Goal: Task Accomplishment & Management: Manage account settings

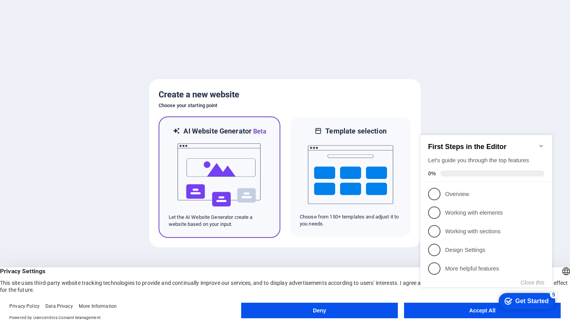
click at [247, 174] on img at bounding box center [219, 175] width 85 height 78
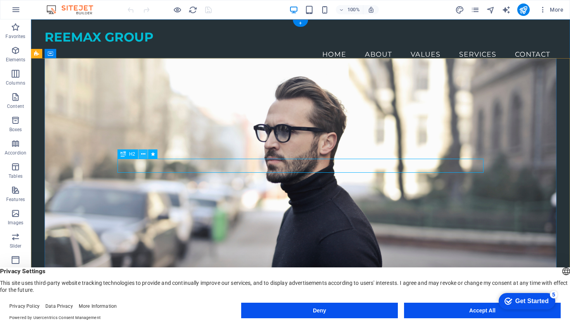
click at [143, 154] on icon at bounding box center [143, 154] width 4 height 8
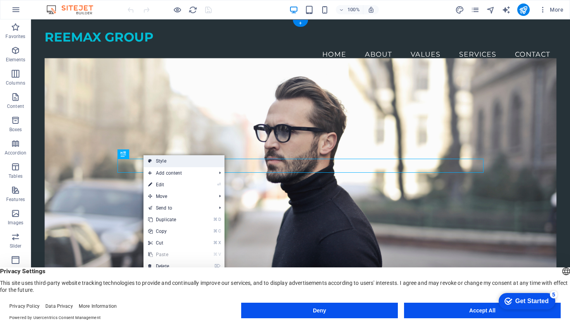
click at [150, 161] on icon at bounding box center [150, 161] width 4 height 12
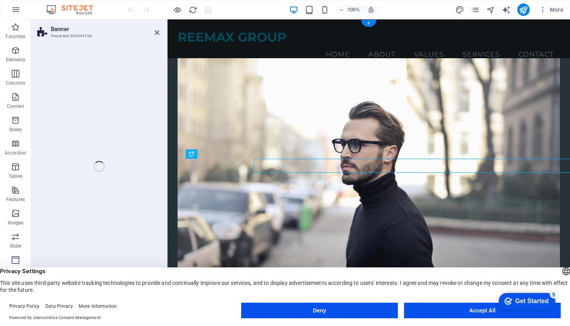
select select "preset-banner-v3-home-4"
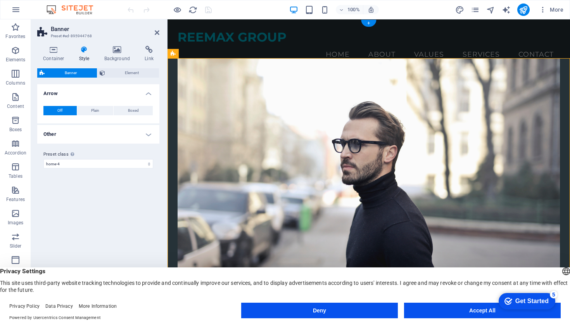
click at [82, 52] on icon at bounding box center [84, 50] width 22 height 8
click at [117, 50] on icon at bounding box center [117, 50] width 38 height 8
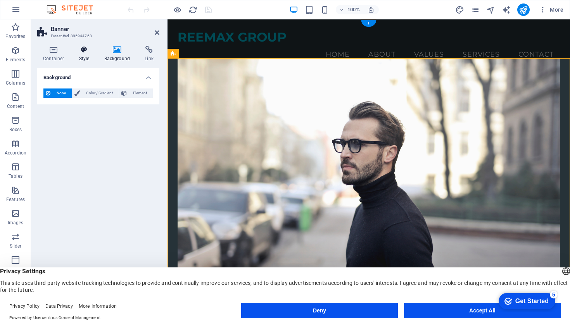
click at [88, 51] on icon at bounding box center [84, 50] width 22 height 8
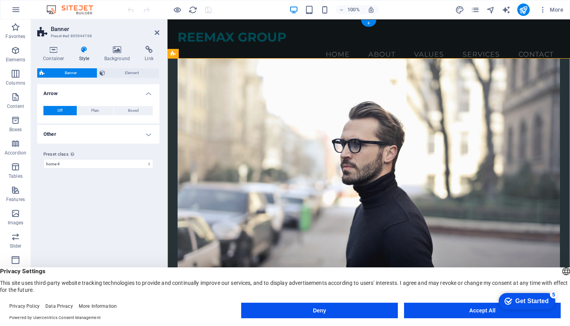
click at [42, 72] on icon at bounding box center [42, 72] width 5 height 9
click at [115, 74] on span "Element" at bounding box center [132, 72] width 50 height 9
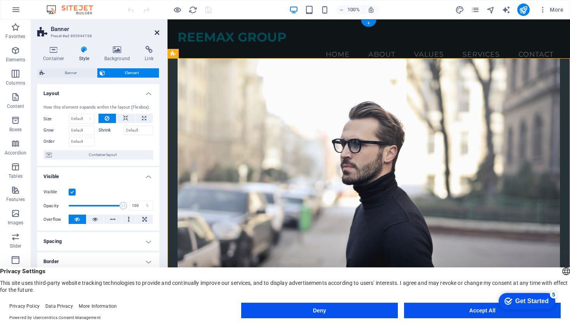
click at [157, 31] on icon at bounding box center [157, 32] width 5 height 6
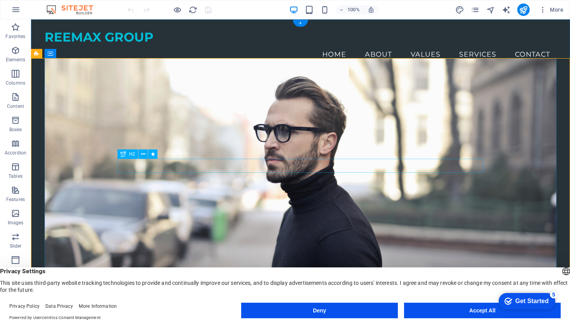
click at [140, 154] on button at bounding box center [142, 153] width 9 height 9
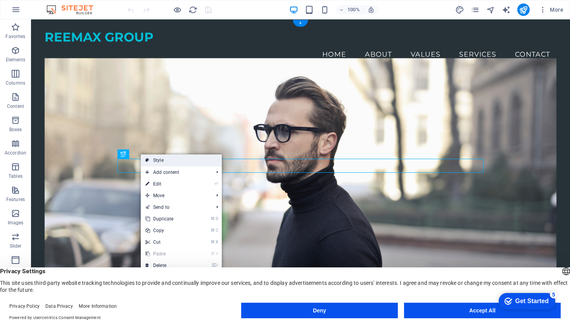
click at [162, 159] on link "Style" at bounding box center [181, 160] width 81 height 12
select select "preset-banner-v3-home-4"
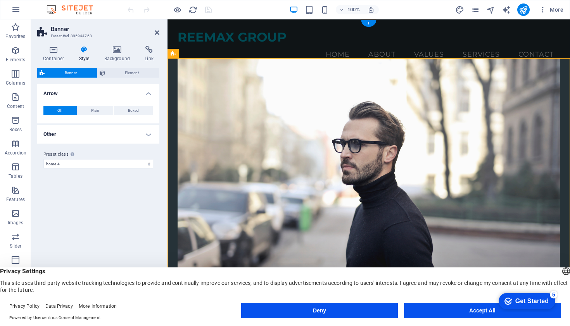
click at [83, 48] on icon at bounding box center [84, 50] width 22 height 8
click at [74, 72] on span "Banner" at bounding box center [71, 72] width 48 height 9
click at [88, 110] on button "Plain" at bounding box center [95, 110] width 36 height 9
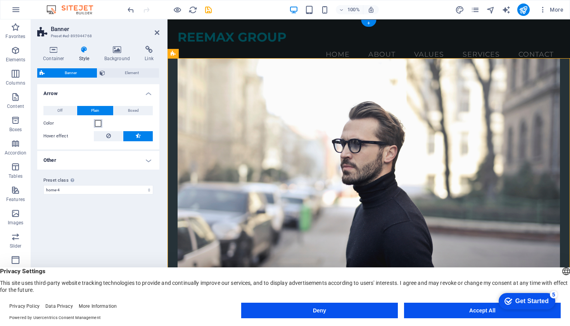
click at [97, 123] on span at bounding box center [98, 123] width 6 height 6
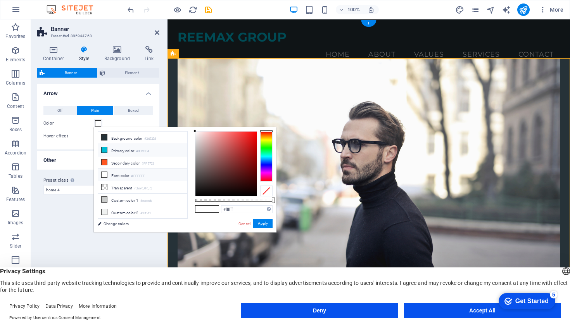
click at [105, 149] on icon at bounding box center [104, 149] width 5 height 5
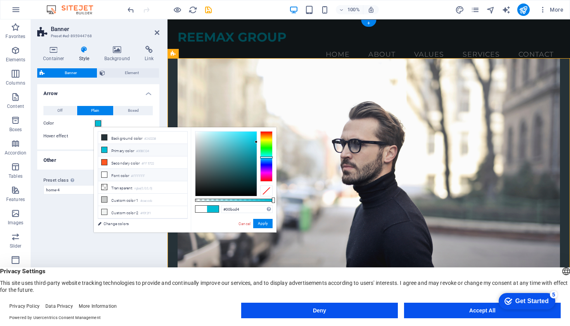
click at [107, 172] on icon at bounding box center [104, 174] width 5 height 5
type input "#ffffff"
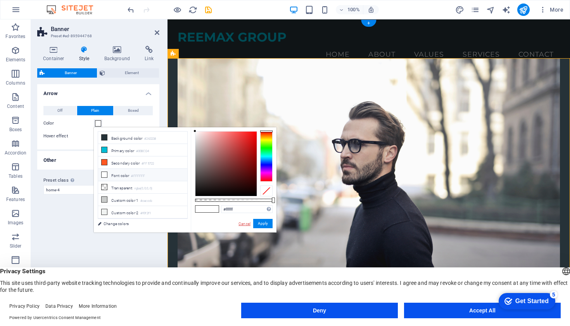
click at [246, 223] on link "Cancel" at bounding box center [245, 224] width 14 height 6
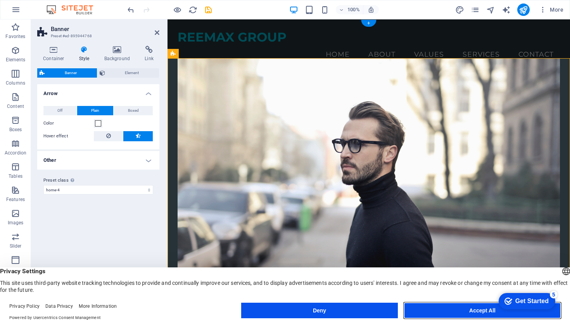
click at [480, 311] on button "Accept All" at bounding box center [482, 310] width 157 height 16
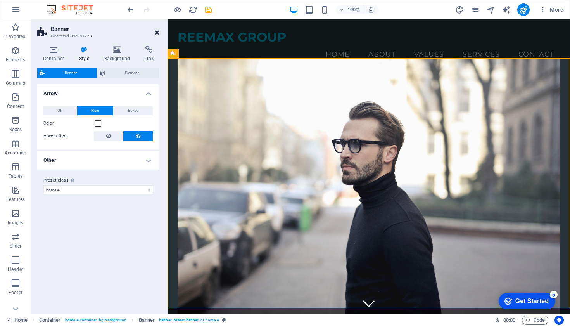
click at [155, 32] on icon at bounding box center [157, 32] width 5 height 6
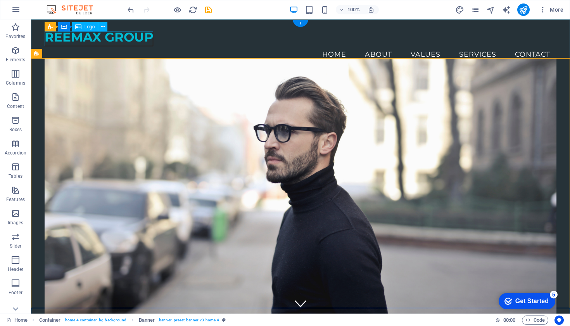
click at [91, 28] on span "Logo" at bounding box center [90, 26] width 10 height 5
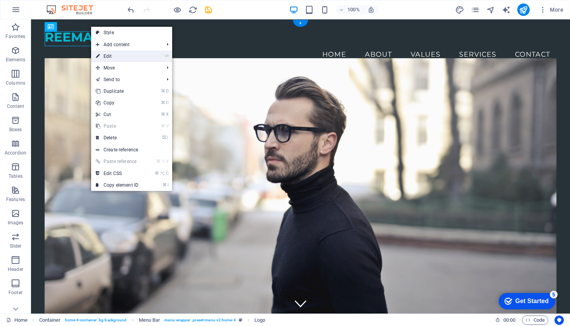
click at [102, 54] on link "⏎ Edit" at bounding box center [117, 56] width 52 height 12
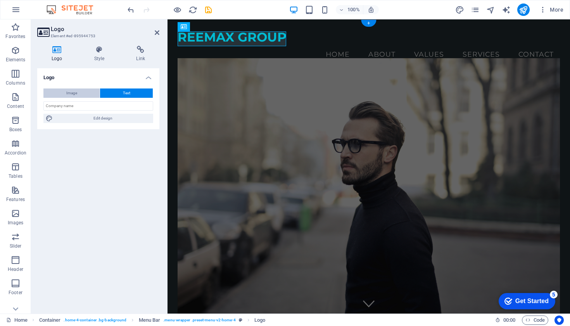
click at [71, 93] on span "Image" at bounding box center [71, 92] width 11 height 9
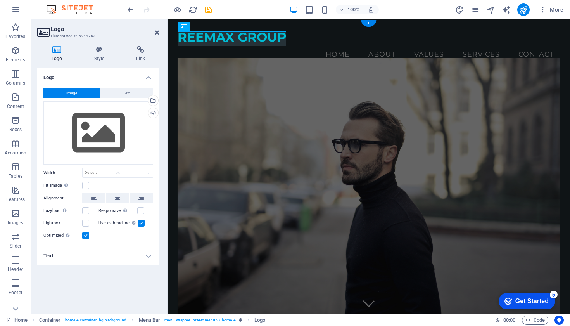
select select "DISABLED_OPTION_VALUE"
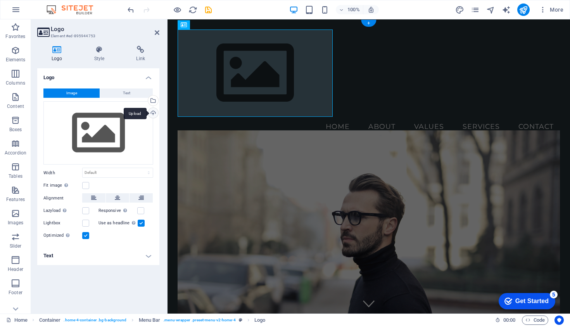
click at [154, 113] on div "Upload" at bounding box center [153, 114] width 12 height 12
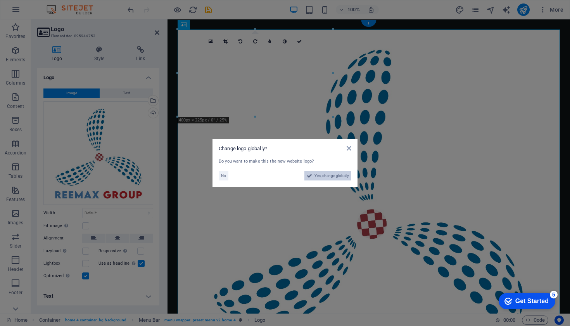
click at [330, 176] on span "Yes, change globally" at bounding box center [331, 175] width 34 height 9
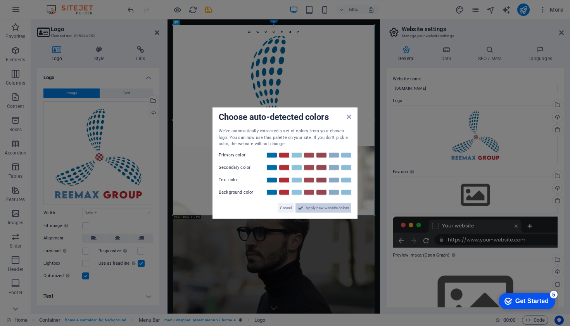
click at [320, 207] on span "Apply new website colors" at bounding box center [326, 207] width 43 height 9
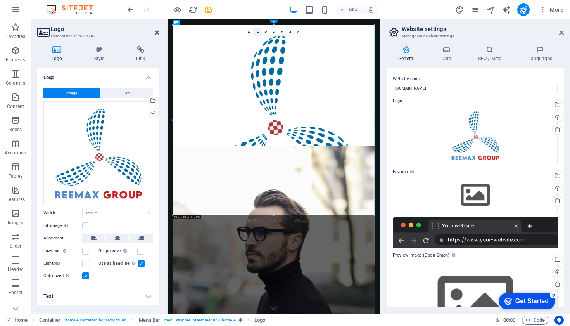
click at [257, 31] on icon at bounding box center [257, 31] width 2 height 3
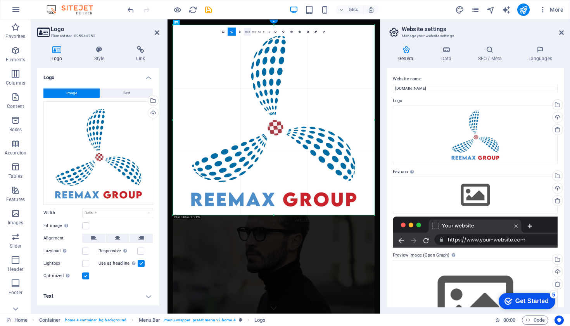
click at [248, 33] on link "16:10" at bounding box center [247, 32] width 7 height 8
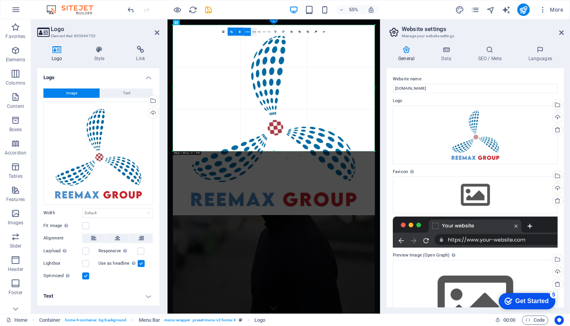
click at [254, 33] on link "16:9" at bounding box center [254, 32] width 6 height 8
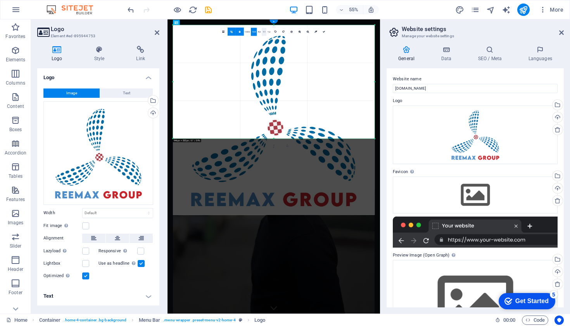
click at [263, 33] on link "1:1" at bounding box center [264, 32] width 5 height 8
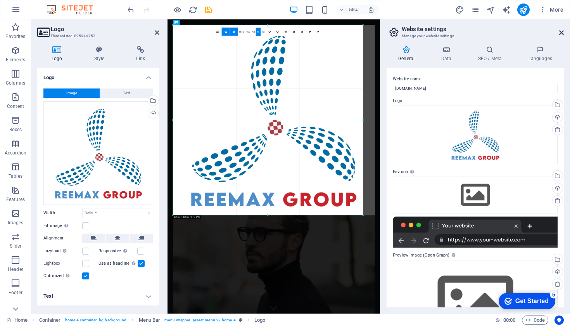
click at [561, 31] on icon at bounding box center [561, 32] width 5 height 6
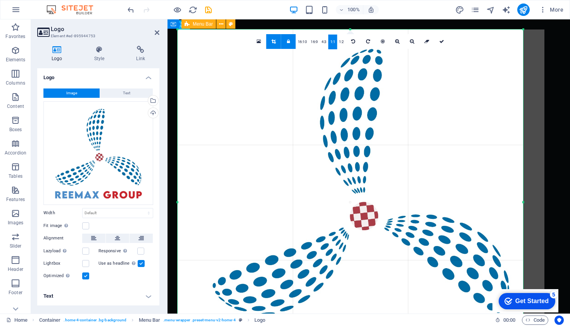
click at [540, 301] on div "Get Started" at bounding box center [531, 300] width 33 height 7
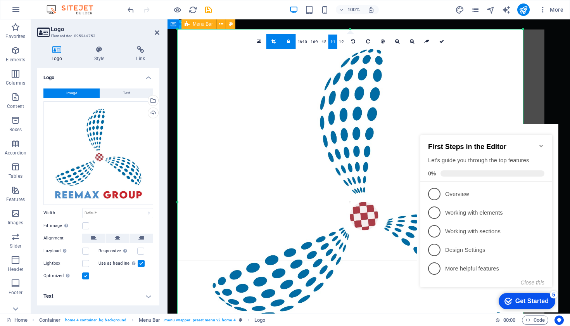
click at [554, 122] on div "Menu Home About Values Services Contact" at bounding box center [368, 211] width 402 height 385
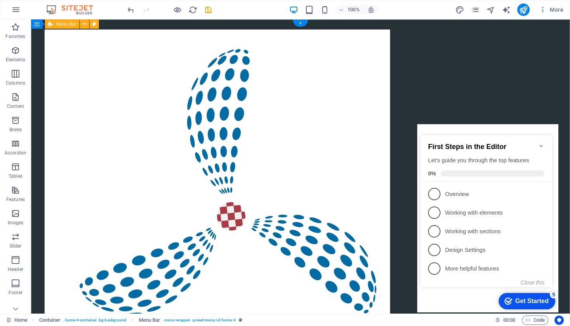
click at [479, 72] on div "Menu Home About Values Services Contact" at bounding box center [300, 211] width 539 height 385
click at [540, 143] on icon "Minimize checklist" at bounding box center [541, 146] width 6 height 6
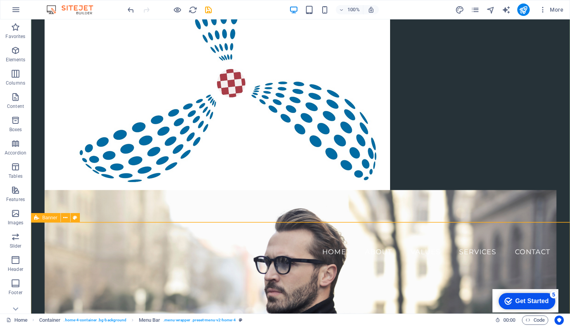
scroll to position [60, 0]
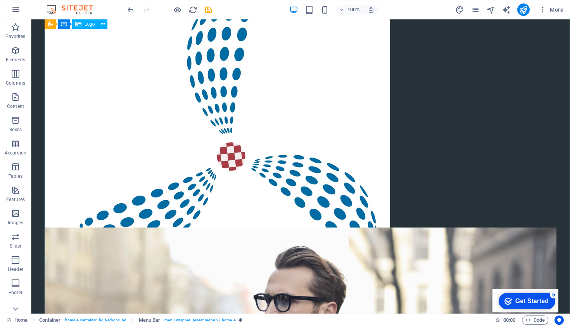
click at [345, 143] on div at bounding box center [301, 142] width 512 height 345
click at [102, 25] on icon at bounding box center [103, 24] width 4 height 8
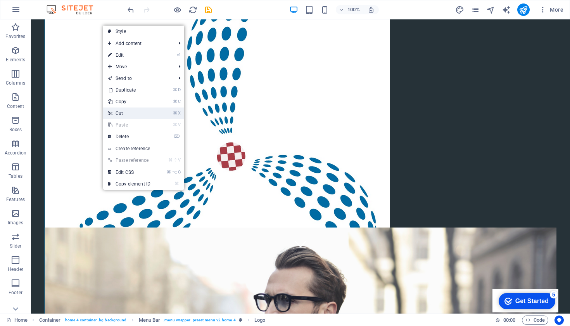
click at [117, 110] on link "⌘ X Cut" at bounding box center [129, 113] width 52 height 12
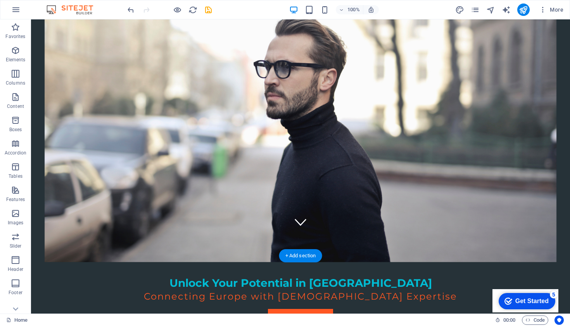
scroll to position [82, 0]
click at [130, 8] on icon "undo" at bounding box center [130, 9] width 9 height 9
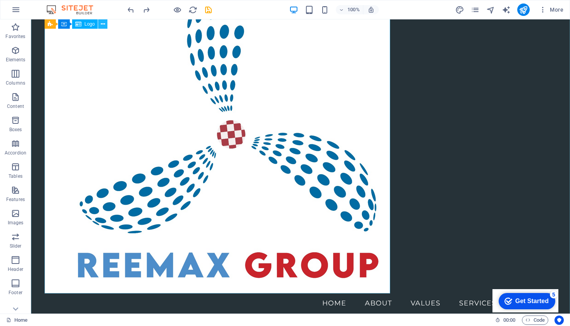
click at [103, 24] on icon at bounding box center [103, 24] width 4 height 8
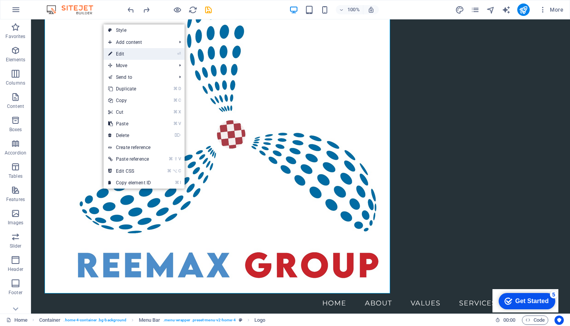
click at [114, 53] on link "⏎ Edit" at bounding box center [129, 54] width 52 height 12
select select "px"
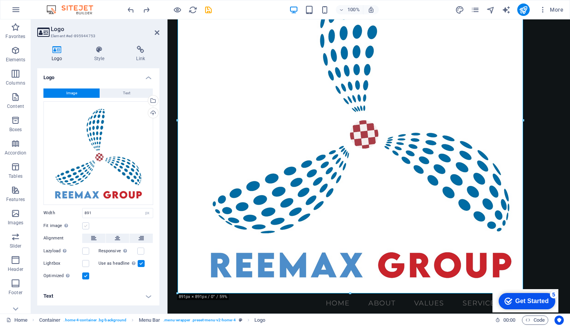
click at [86, 226] on label at bounding box center [85, 225] width 7 height 7
click at [0, 0] on input "Fit image Automatically fit image to a fixed width and height" at bounding box center [0, 0] width 0 height 0
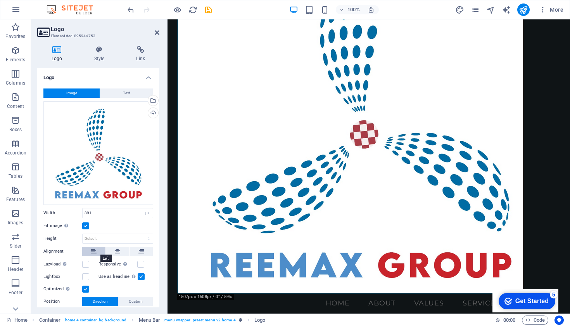
click at [91, 250] on icon at bounding box center [93, 251] width 5 height 9
click at [91, 210] on input "891" at bounding box center [118, 212] width 70 height 9
type input "8"
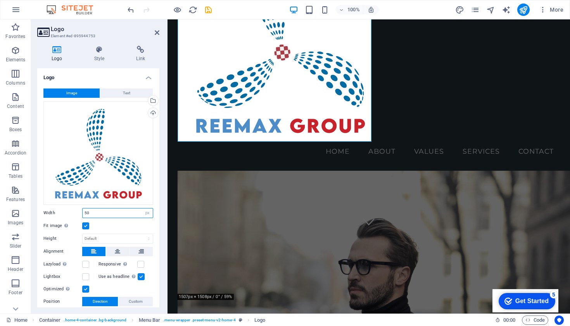
type input "5"
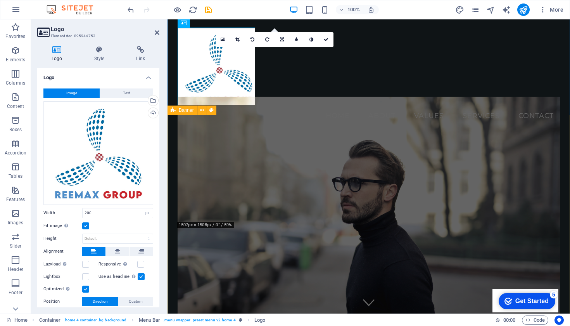
scroll to position [2, 0]
click at [101, 211] on input "200" at bounding box center [118, 212] width 70 height 9
type input "2"
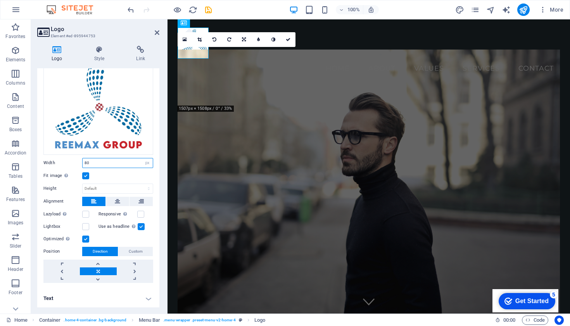
scroll to position [49, 0]
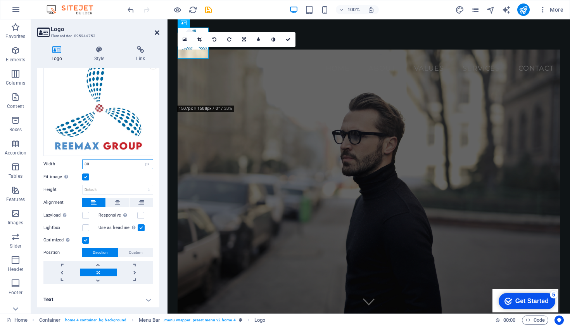
type input "80"
click at [157, 33] on icon at bounding box center [157, 32] width 5 height 6
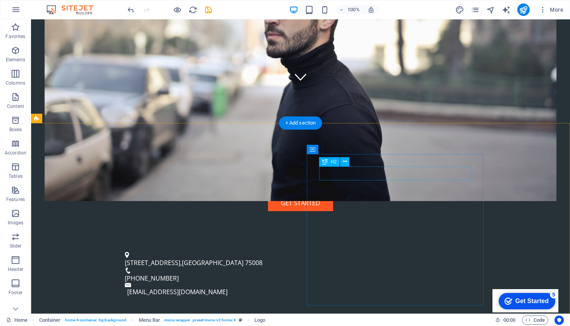
scroll to position [227, 0]
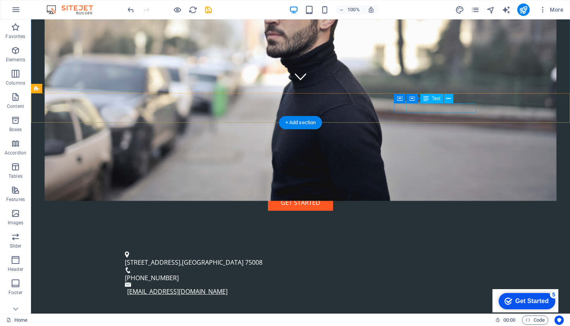
click at [228, 287] on link "[EMAIL_ADDRESS][DOMAIN_NAME]" at bounding box center [177, 291] width 100 height 9
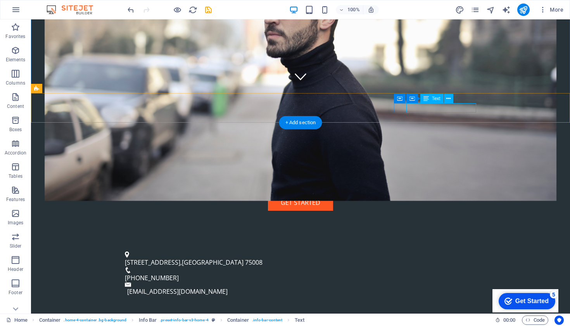
click at [436, 99] on span "Text" at bounding box center [436, 98] width 9 height 5
click at [437, 98] on span "Text" at bounding box center [436, 98] width 9 height 5
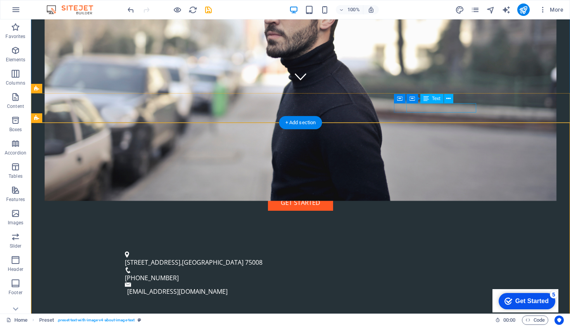
click at [436, 99] on span "Text" at bounding box center [436, 98] width 9 height 5
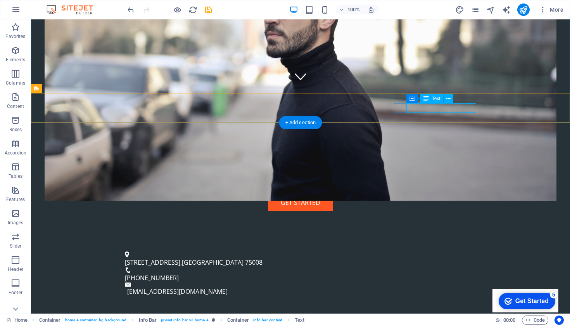
click at [436, 98] on span "Text" at bounding box center [436, 98] width 9 height 5
click at [448, 98] on icon at bounding box center [448, 99] width 4 height 8
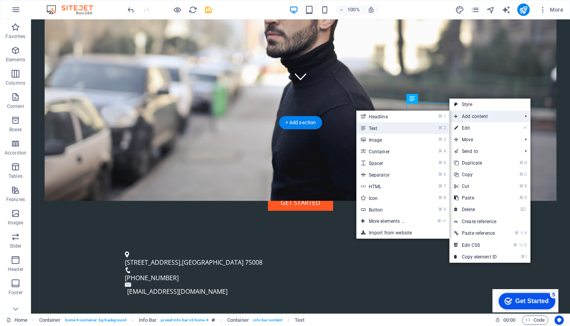
click at [420, 127] on link "⌘ 2 Text" at bounding box center [388, 128] width 64 height 12
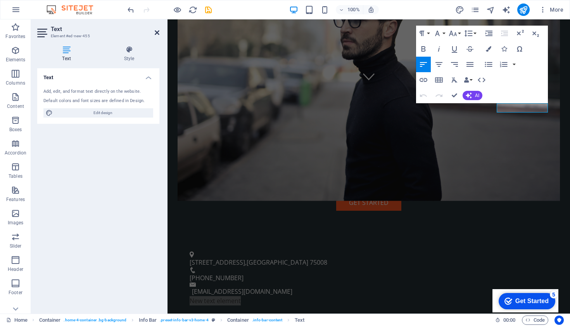
click at [156, 31] on icon at bounding box center [157, 32] width 5 height 6
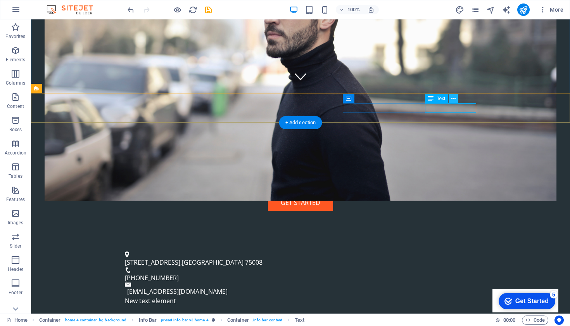
click at [453, 99] on icon at bounding box center [453, 99] width 4 height 8
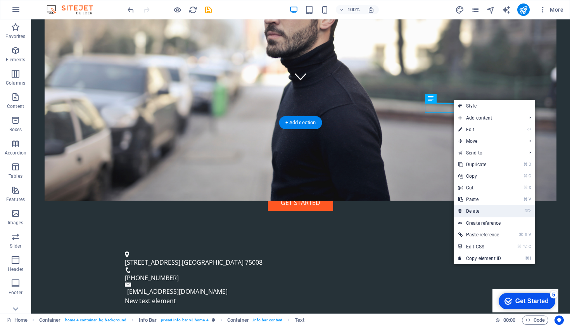
click at [469, 211] on link "⌦ Delete" at bounding box center [480, 211] width 52 height 12
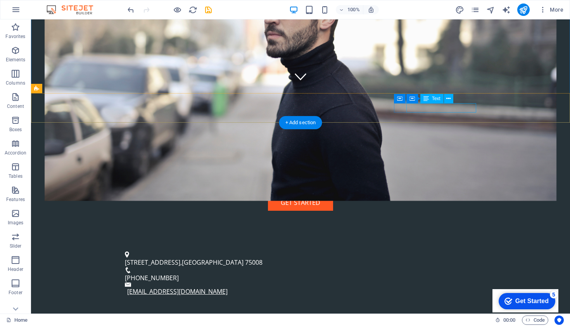
click at [228, 287] on link "[EMAIL_ADDRESS][DOMAIN_NAME]" at bounding box center [177, 291] width 100 height 9
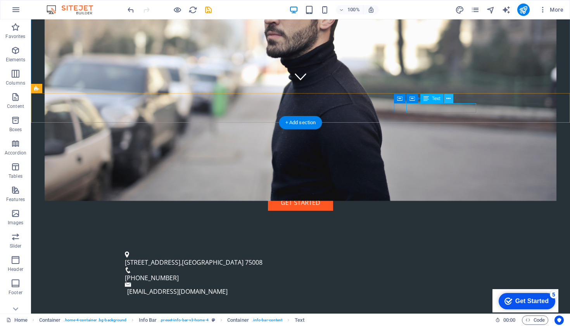
click at [449, 98] on icon at bounding box center [448, 99] width 4 height 8
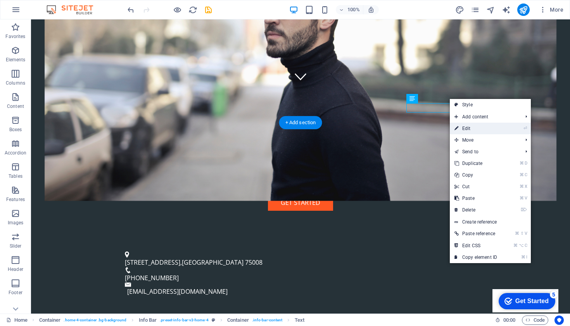
click at [469, 128] on link "⏎ Edit" at bounding box center [476, 128] width 52 height 12
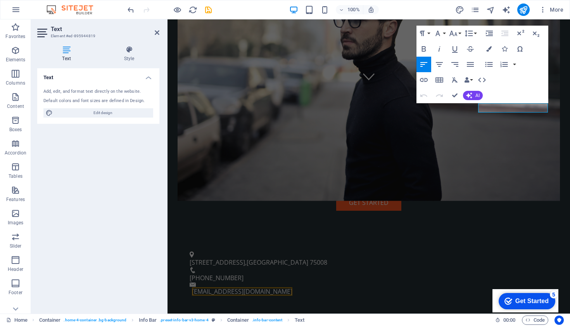
click at [64, 50] on icon at bounding box center [66, 50] width 59 height 8
click at [102, 113] on span "Edit design" at bounding box center [103, 112] width 96 height 9
select select "px"
select select "200"
select select "px"
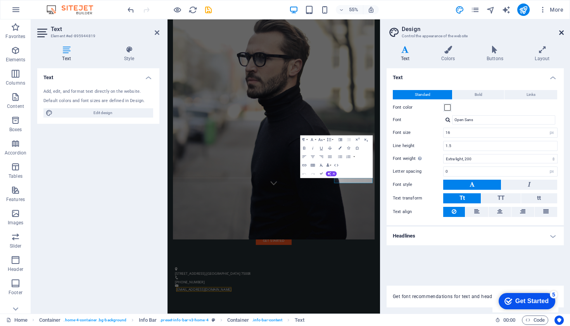
click at [561, 32] on icon at bounding box center [561, 32] width 5 height 6
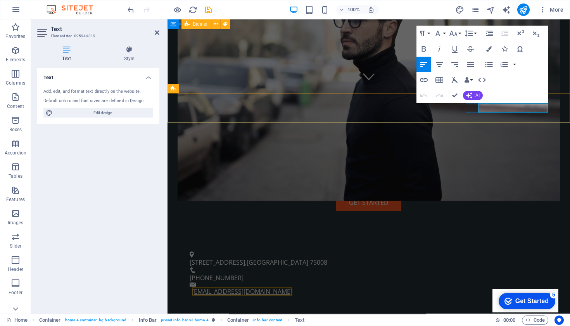
click at [292, 287] on link "[EMAIL_ADDRESS][DOMAIN_NAME]" at bounding box center [242, 291] width 100 height 9
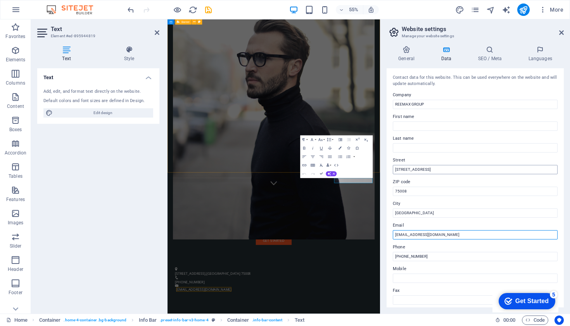
type input "[EMAIL_ADDRESS][DOMAIN_NAME]"
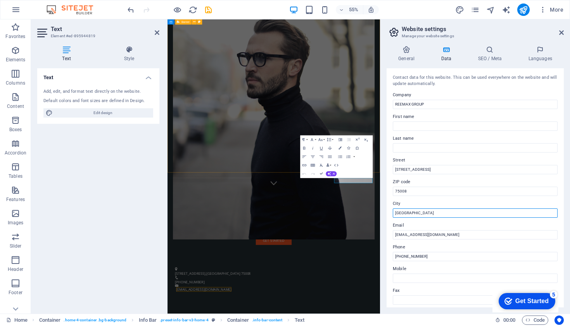
drag, startPoint x: 412, startPoint y: 212, endPoint x: 366, endPoint y: 209, distance: 46.3
type input "P"
type input "[GEOGRAPHIC_DATA]"
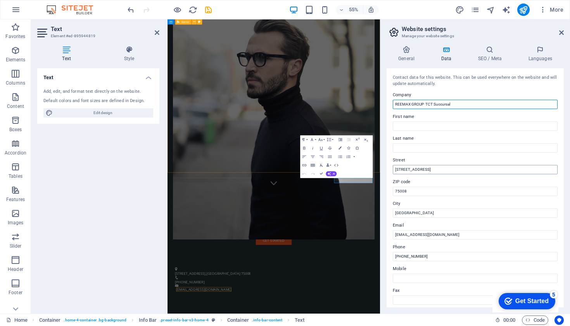
type input "REEMAX GROUP TCT Succursal"
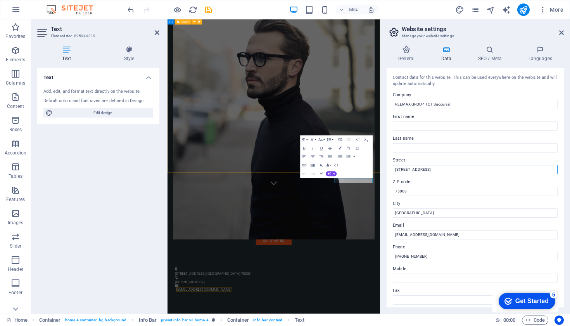
drag, startPoint x: 462, startPoint y: 168, endPoint x: 371, endPoint y: 160, distance: 90.7
click at [371, 160] on div "Home Favorites Elements Columns Content Boxes Accordion Tables Features Images …" at bounding box center [285, 166] width 570 height 294
drag, startPoint x: 451, startPoint y: 168, endPoint x: 383, endPoint y: 165, distance: 68.3
click at [383, 165] on div "General Data SEO / Meta Languages Website name [DOMAIN_NAME] Logo Drag files he…" at bounding box center [475, 177] width 190 height 274
type input "Route [GEOGRAPHIC_DATA] km 15/16"
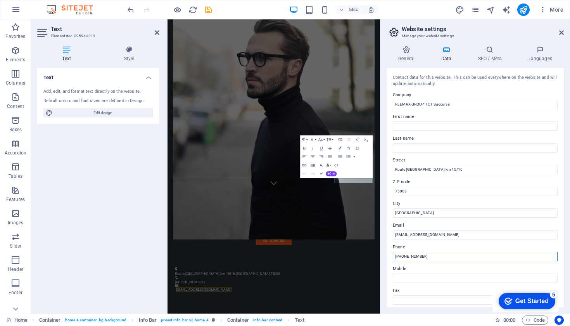
drag, startPoint x: 434, startPoint y: 255, endPoint x: 384, endPoint y: 252, distance: 50.1
type input "[PHONE_NUMBER]"
click at [539, 55] on h4 "Languages" at bounding box center [539, 54] width 47 height 16
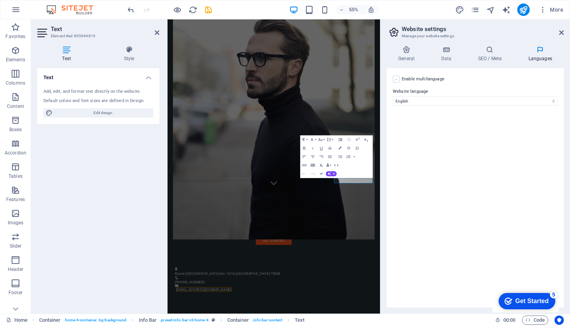
click at [397, 80] on label at bounding box center [396, 79] width 7 height 7
click at [0, 0] on input "Enable multilanguage To disable multilanguage delete all languages until only o…" at bounding box center [0, 0] width 0 height 0
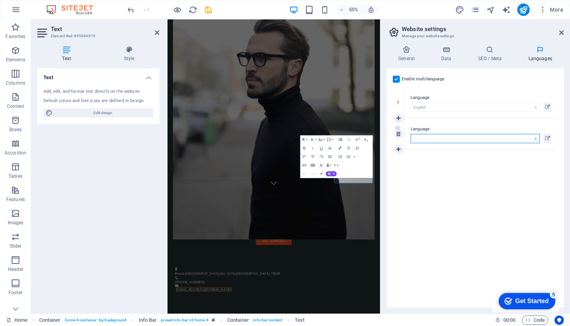
select select "49"
click at [562, 31] on icon at bounding box center [561, 32] width 5 height 6
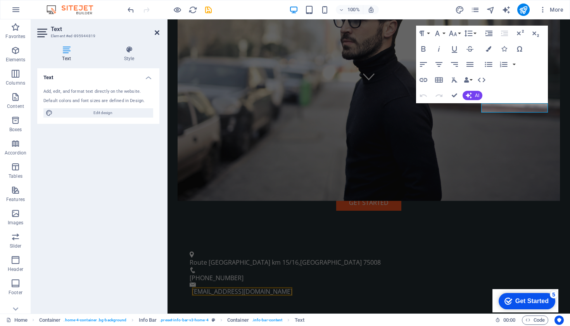
click at [155, 32] on icon at bounding box center [157, 32] width 5 height 6
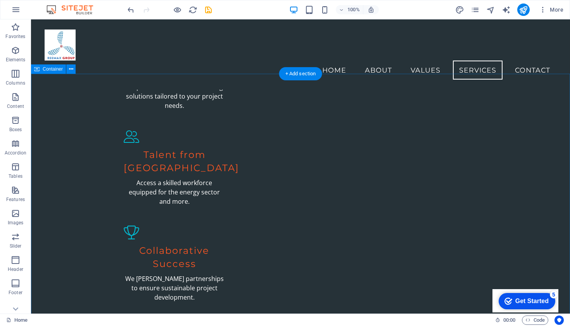
scroll to position [922, 0]
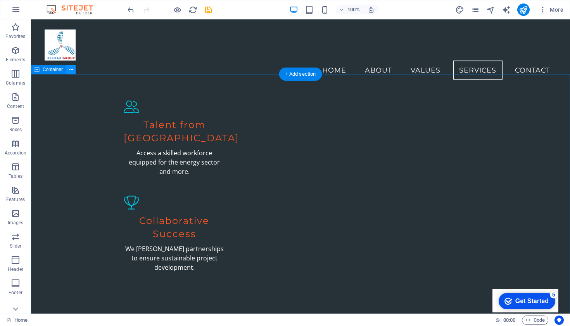
click at [73, 71] on icon at bounding box center [71, 70] width 4 height 8
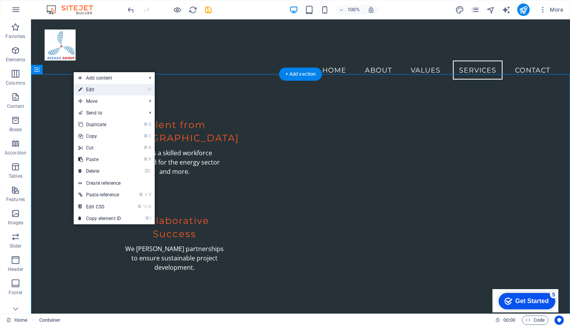
click at [80, 88] on icon at bounding box center [80, 90] width 4 height 12
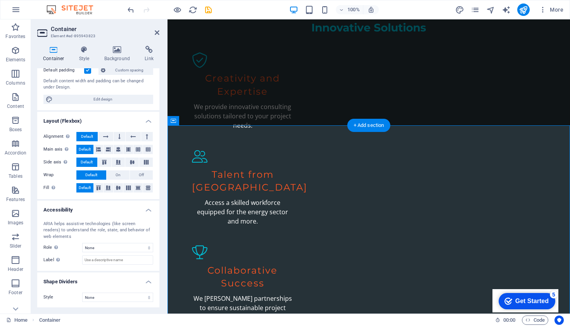
scroll to position [60, 0]
click at [155, 34] on icon at bounding box center [157, 32] width 5 height 6
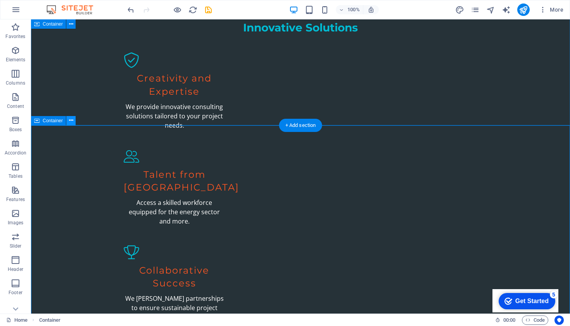
click at [71, 119] on icon at bounding box center [71, 120] width 4 height 8
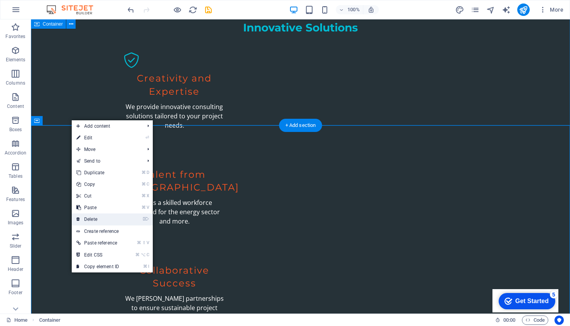
click at [98, 216] on link "⌦ Delete" at bounding box center [98, 219] width 52 height 12
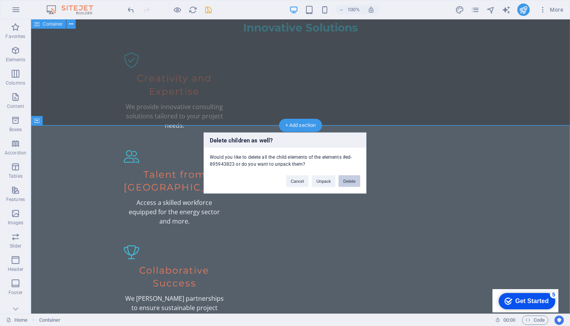
click at [350, 181] on button "Delete" at bounding box center [349, 181] width 22 height 12
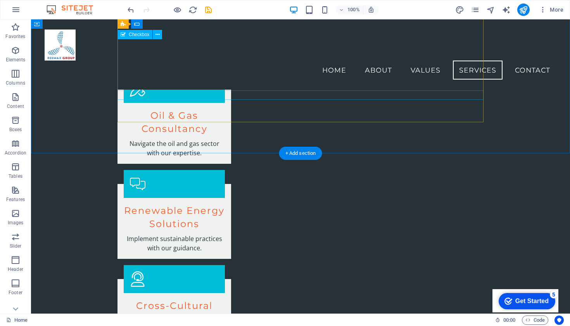
scroll to position [1551, 0]
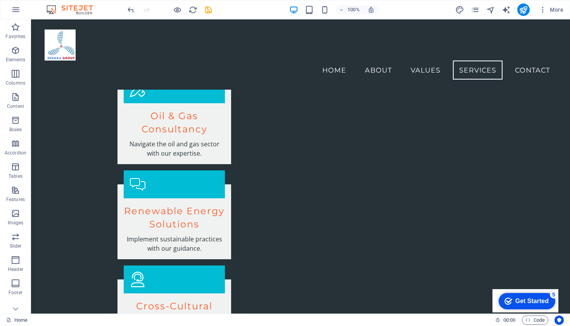
click at [523, 299] on div "Get Started" at bounding box center [531, 300] width 33 height 7
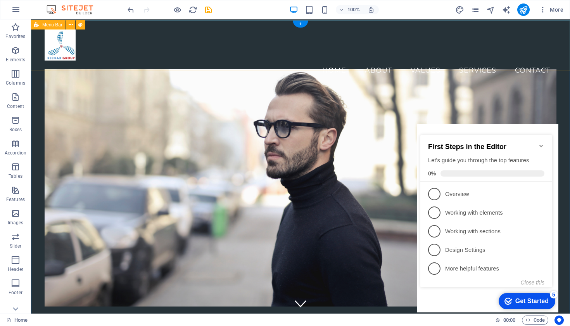
scroll to position [0, 0]
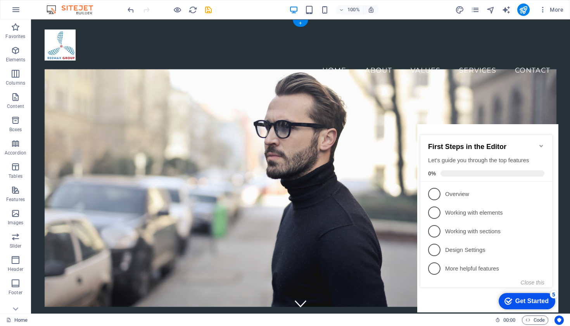
click at [339, 126] on figure at bounding box center [301, 187] width 512 height 237
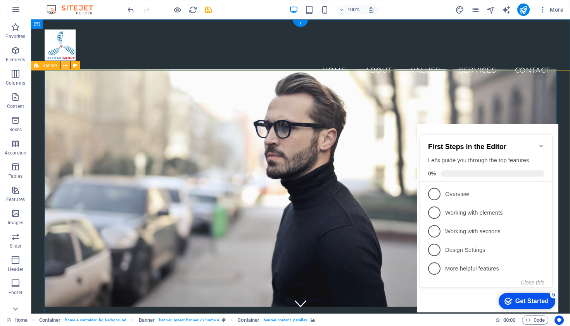
click at [65, 66] on icon at bounding box center [65, 66] width 4 height 8
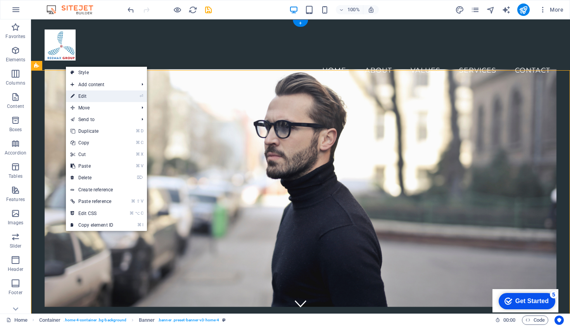
click at [73, 98] on icon at bounding box center [73, 96] width 4 height 12
select select "preset-banner-v3-home-4"
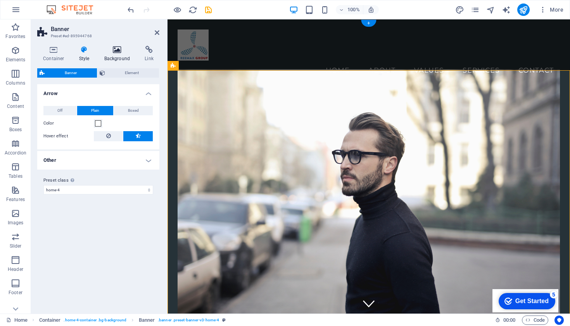
click at [118, 53] on icon at bounding box center [117, 50] width 38 height 8
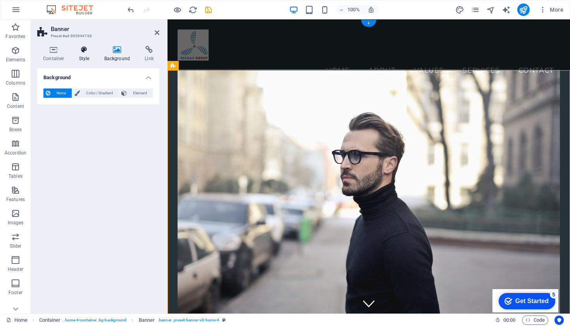
click at [84, 55] on h4 "Style" at bounding box center [85, 54] width 25 height 16
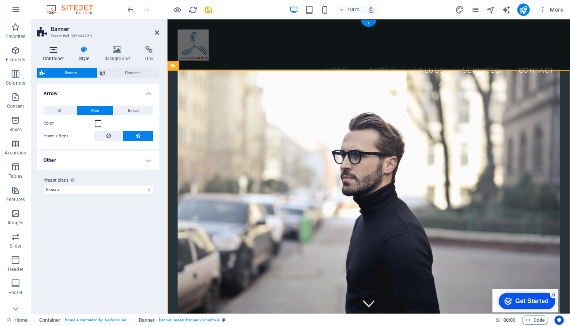
click at [55, 54] on h4 "Container" at bounding box center [55, 54] width 36 height 16
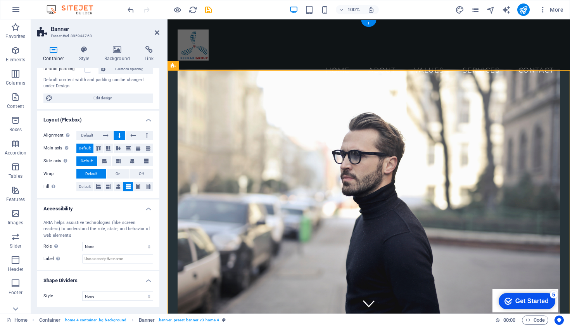
scroll to position [74, 0]
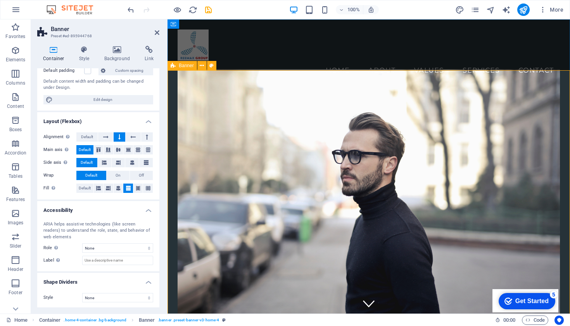
click at [226, 124] on figure at bounding box center [369, 202] width 382 height 267
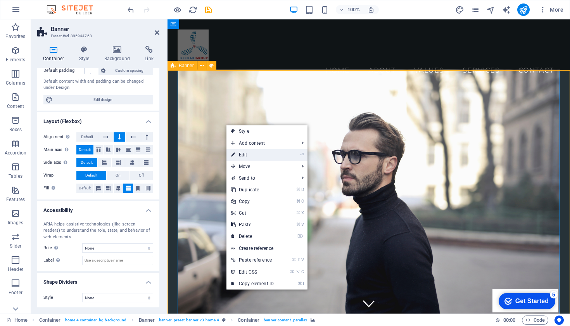
click at [246, 160] on link "⏎ Edit" at bounding box center [252, 155] width 52 height 12
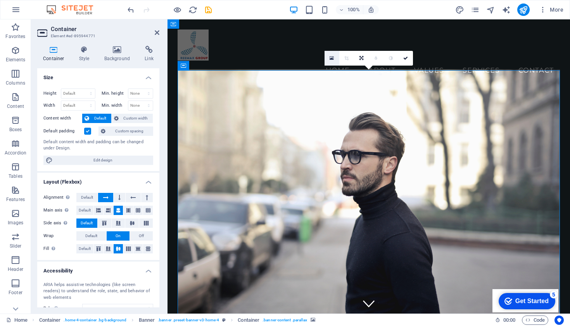
click at [333, 59] on icon at bounding box center [331, 57] width 4 height 5
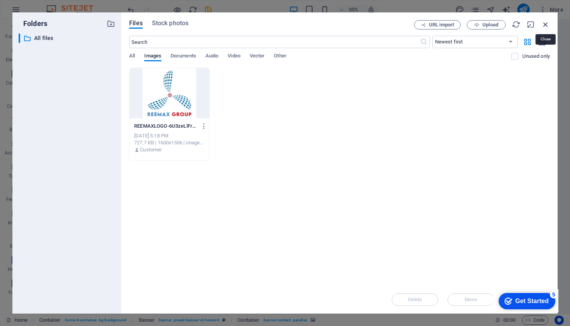
click at [547, 23] on icon "button" at bounding box center [545, 24] width 9 height 9
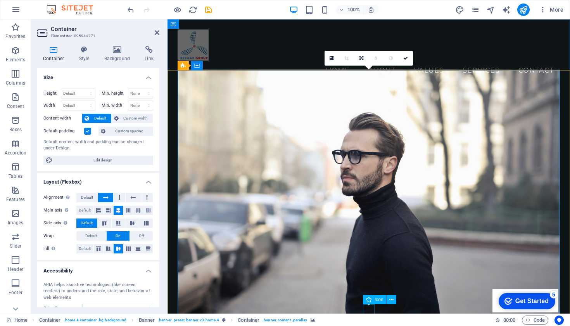
click at [367, 307] on figure at bounding box center [369, 301] width 12 height 12
click at [156, 32] on icon at bounding box center [157, 32] width 5 height 6
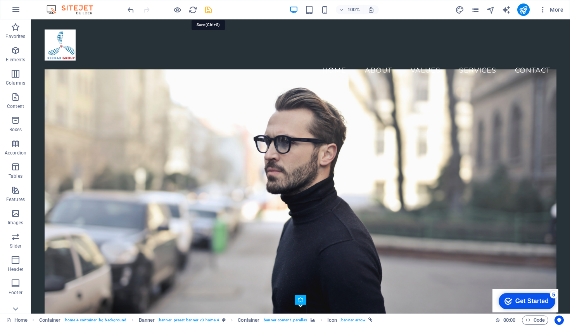
click at [207, 10] on icon "save" at bounding box center [208, 9] width 9 height 9
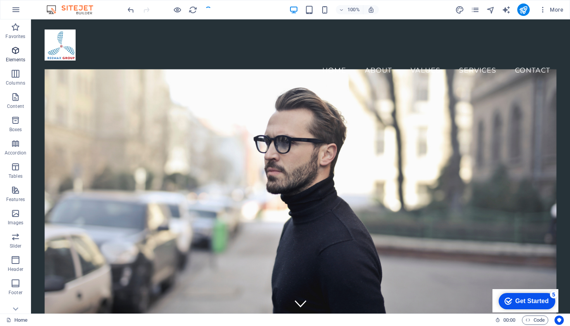
click at [16, 53] on icon "button" at bounding box center [15, 50] width 9 height 9
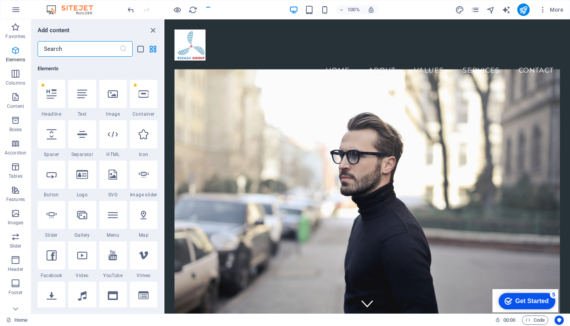
scroll to position [83, 0]
click at [16, 78] on span "Columns" at bounding box center [15, 78] width 31 height 19
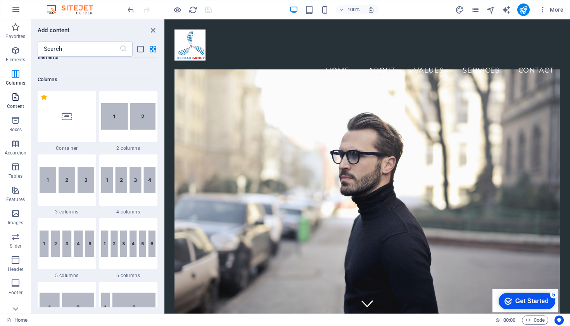
scroll to position [384, 0]
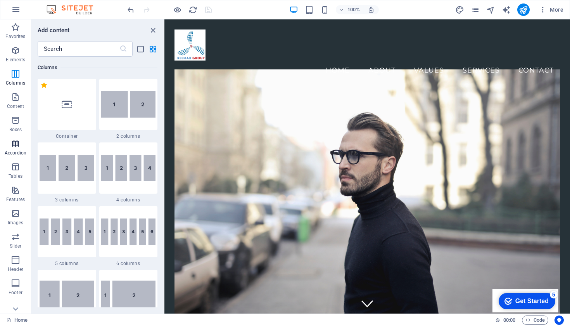
click at [14, 141] on icon "button" at bounding box center [15, 143] width 9 height 9
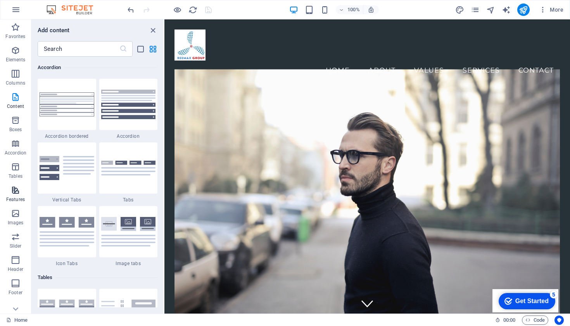
click at [14, 191] on icon "button" at bounding box center [15, 189] width 9 height 9
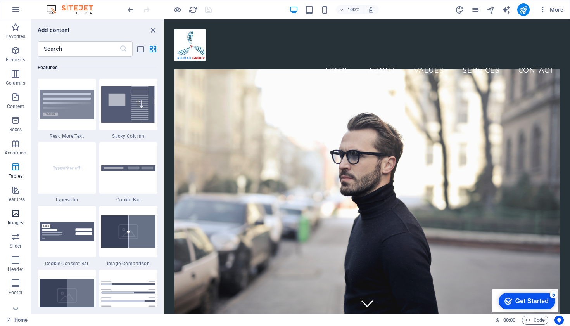
click at [15, 214] on icon "button" at bounding box center [15, 213] width 9 height 9
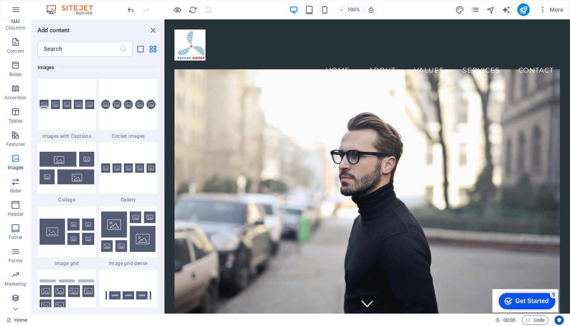
scroll to position [55, 0]
click at [12, 275] on icon "button" at bounding box center [15, 274] width 9 height 9
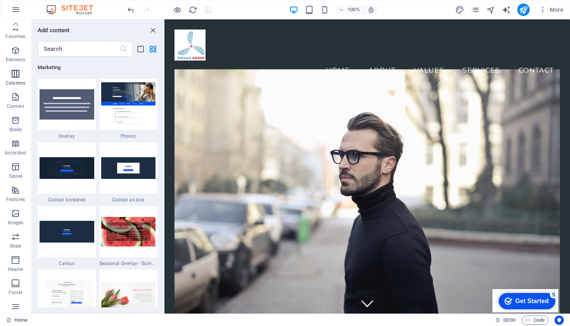
scroll to position [0, 0]
click at [15, 10] on icon "button" at bounding box center [15, 9] width 9 height 9
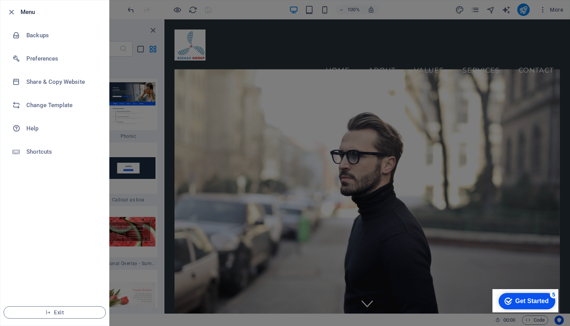
click at [272, 52] on div at bounding box center [285, 163] width 570 height 326
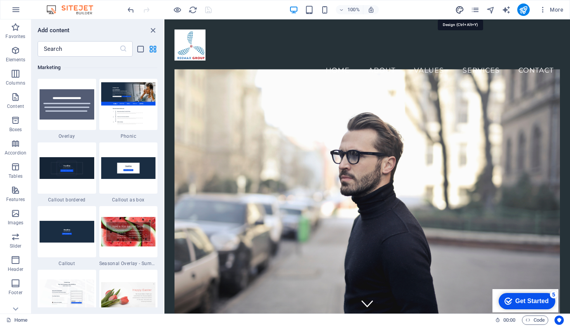
click at [460, 10] on icon "design" at bounding box center [459, 9] width 9 height 9
select select "px"
select select "200"
select select "px"
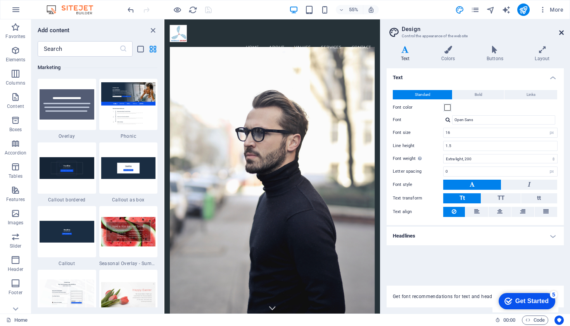
click at [561, 33] on icon at bounding box center [561, 32] width 5 height 6
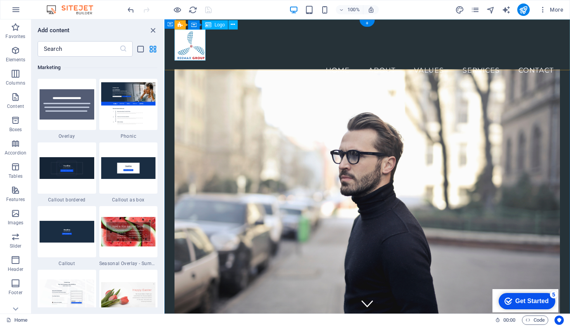
click at [189, 48] on div at bounding box center [366, 44] width 385 height 31
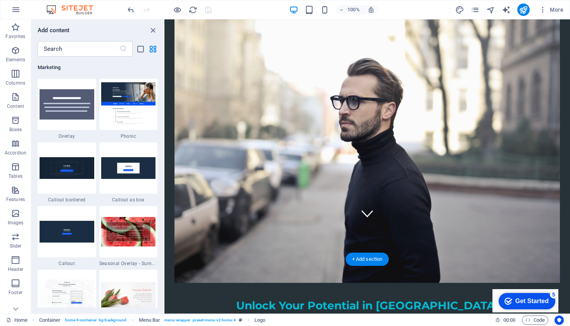
scroll to position [90, 0]
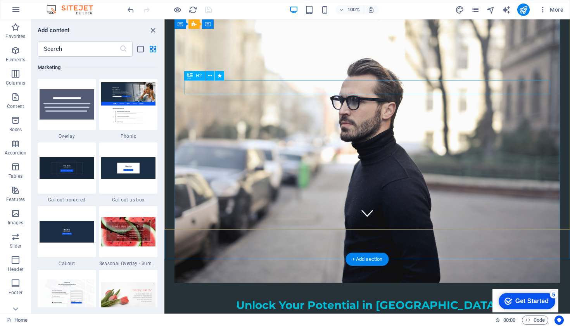
click at [301, 298] on div "Unlock Your Potential in [GEOGRAPHIC_DATA]" at bounding box center [367, 305] width 366 height 14
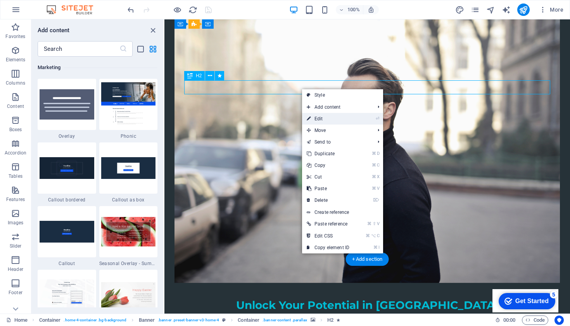
click at [314, 116] on link "⏎ Edit" at bounding box center [328, 119] width 52 height 12
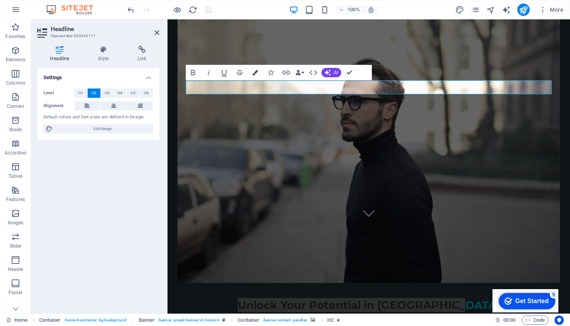
click at [255, 72] on icon "button" at bounding box center [254, 72] width 5 height 5
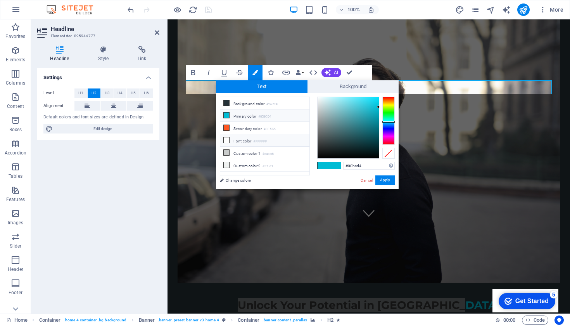
click at [226, 139] on icon at bounding box center [226, 139] width 5 height 5
type input "#ffffff"
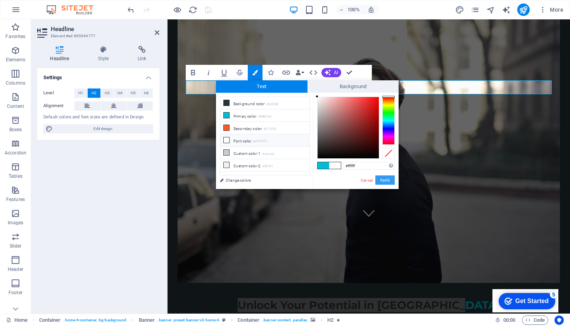
click at [384, 179] on button "Apply" at bounding box center [384, 179] width 19 height 9
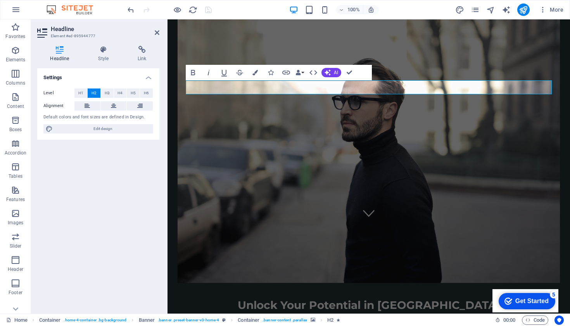
click at [480, 152] on figure at bounding box center [369, 148] width 382 height 267
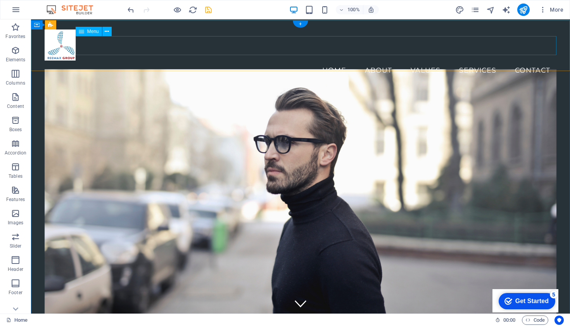
scroll to position [0, 0]
click at [555, 10] on span "More" at bounding box center [551, 10] width 24 height 8
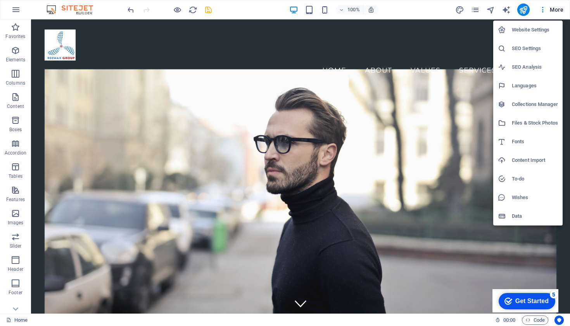
click at [524, 10] on div at bounding box center [285, 163] width 570 height 326
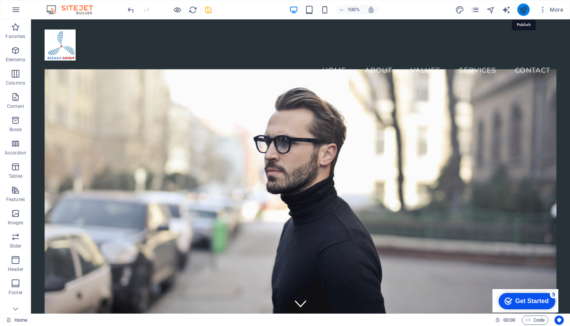
click at [521, 10] on icon "publish" at bounding box center [523, 9] width 9 height 9
